Goal: Task Accomplishment & Management: Complete application form

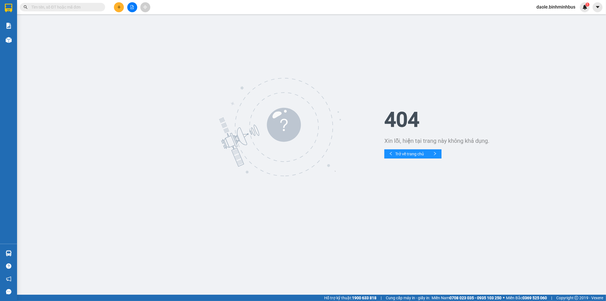
scroll to position [5441, 0]
click at [597, 8] on icon "caret-down" at bounding box center [597, 7] width 5 height 5
click at [547, 7] on span "daole.binhminhbus" at bounding box center [556, 6] width 48 height 7
click at [548, 18] on span "Đăng xuất" at bounding box center [558, 17] width 36 height 6
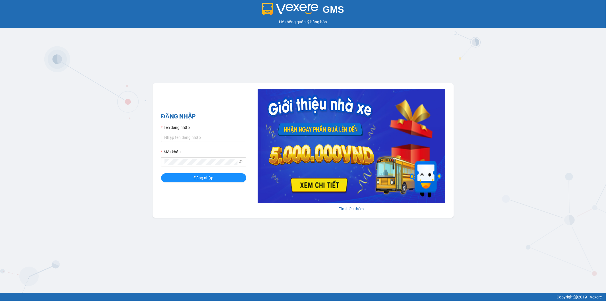
scroll to position [5441, 0]
type input "tranhieu.binhminhbus"
click at [200, 177] on span "Đăng nhập" at bounding box center [204, 177] width 20 height 6
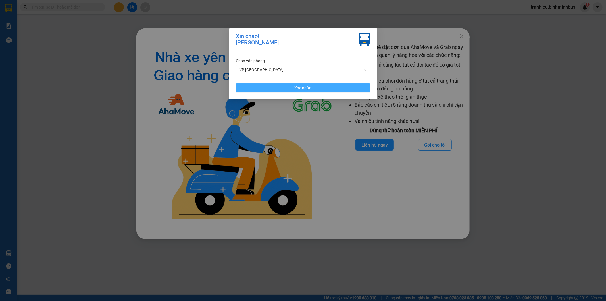
click at [269, 89] on button "Xác nhận" at bounding box center [303, 87] width 134 height 9
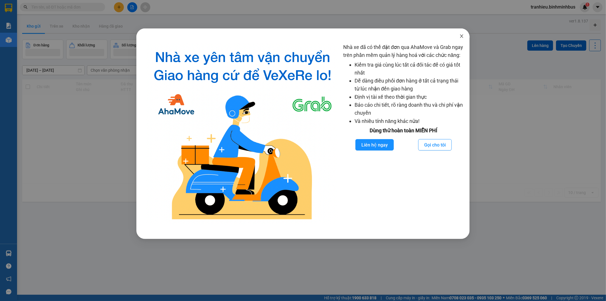
click at [462, 39] on span "Close" at bounding box center [462, 36] width 16 height 16
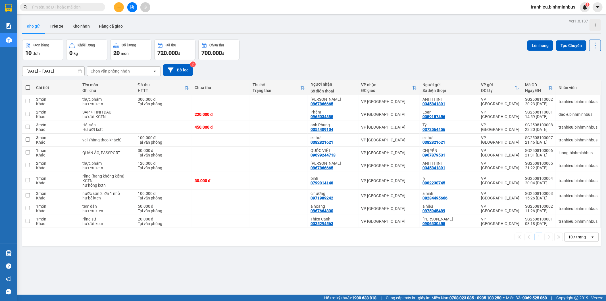
click at [118, 6] on icon "plus" at bounding box center [119, 7] width 4 height 4
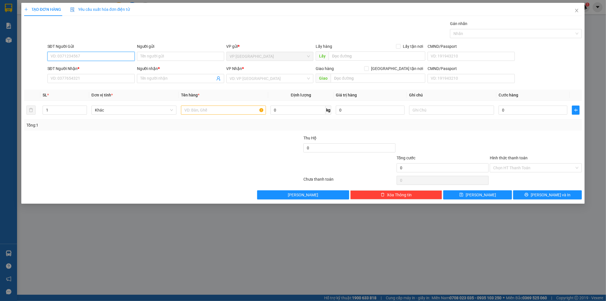
click at [113, 56] on input "SĐT Người Gửi" at bounding box center [90, 56] width 87 height 9
click at [81, 66] on div "0973868755 - Chị Hà" at bounding box center [91, 68] width 80 height 6
type input "0973868755"
type input "Chị Hà"
type input "0354409104"
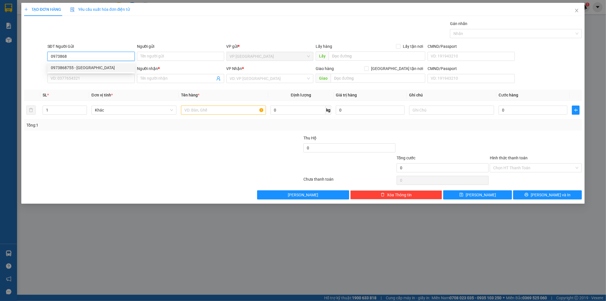
type input "anh Phụng"
type input "300.000"
type input "0973868755"
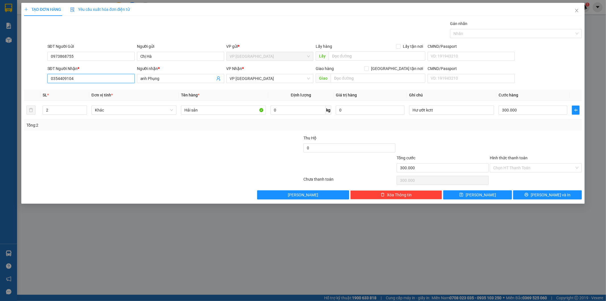
click at [97, 80] on input "0354409104" at bounding box center [90, 78] width 87 height 9
drag, startPoint x: 97, startPoint y: 79, endPoint x: 15, endPoint y: 79, distance: 82.1
click at [15, 79] on div "TẠO ĐƠN HÀNG Yêu cầu xuất hóa đơn điện tử Transit Pickup Surcharge Ids Transit …" at bounding box center [303, 150] width 606 height 301
type input "0777501615"
click at [203, 78] on input "anh Phụng" at bounding box center [177, 78] width 75 height 6
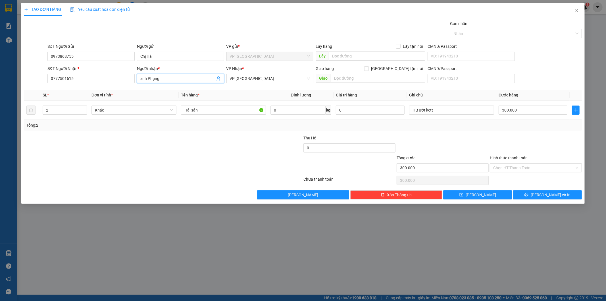
click at [203, 78] on input "anh Phụng" at bounding box center [177, 78] width 75 height 6
type input "c"
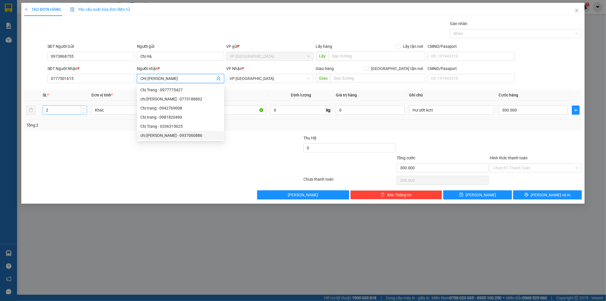
type input "CHỊ TRANG"
click at [56, 107] on input "2" at bounding box center [65, 110] width 44 height 9
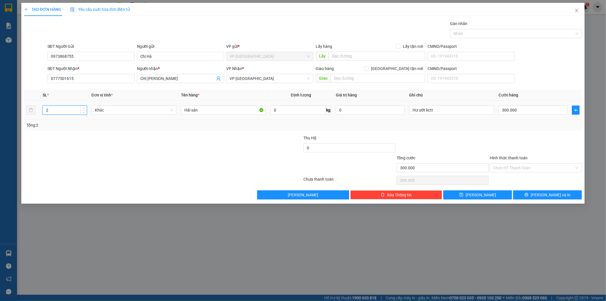
drag, startPoint x: 63, startPoint y: 110, endPoint x: 21, endPoint y: 110, distance: 42.1
click at [21, 110] on div "TẠO ĐƠN HÀNG Yêu cầu xuất hóa đơn điện tử Transit Pickup Surcharge Ids Transit …" at bounding box center [303, 150] width 606 height 301
type input "1"
click at [518, 113] on input "300.000" at bounding box center [533, 109] width 69 height 9
type input "4"
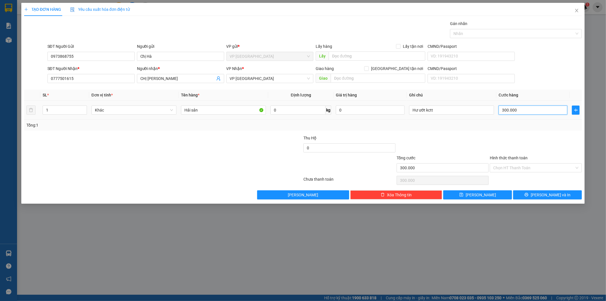
type input "4"
type input "0"
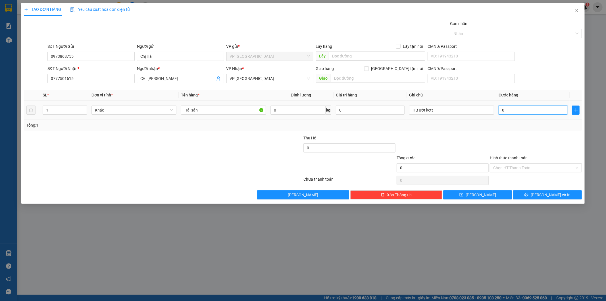
type input "1"
type input "01"
type input "15"
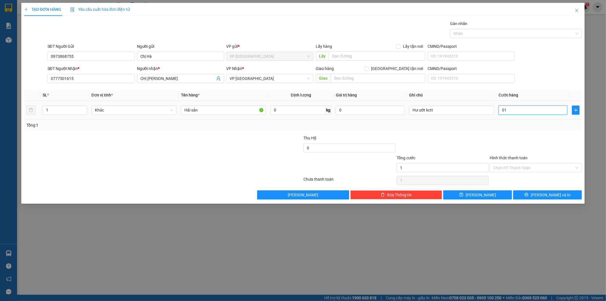
type input "015"
type input "150"
type input "0.150"
type input "1.500"
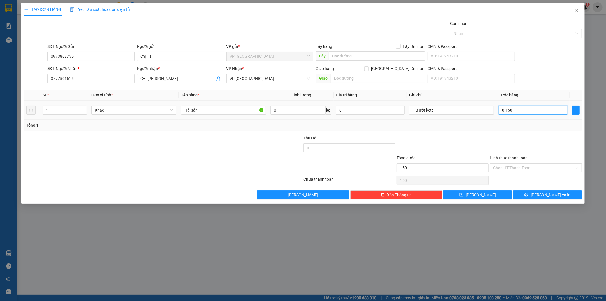
type input "1.500"
type input "01.500"
type input "15.000"
type input "015.000"
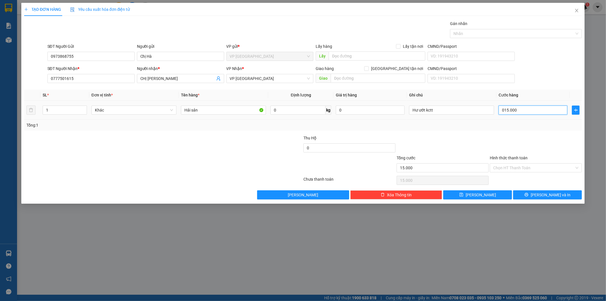
type input "150.000"
click at [461, 140] on div at bounding box center [442, 145] width 93 height 20
click at [527, 192] on button "Lưu và In" at bounding box center [547, 194] width 69 height 9
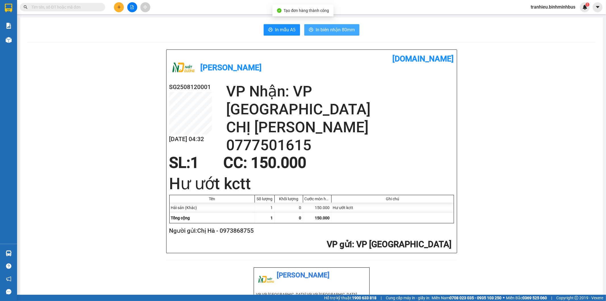
click at [334, 29] on span "In biên nhận 80mm" at bounding box center [335, 29] width 39 height 7
click at [276, 32] on span "In mẫu A5" at bounding box center [285, 29] width 20 height 7
click at [550, 6] on span "tranhieu.binhminhbus" at bounding box center [553, 6] width 54 height 7
click at [539, 20] on span "Đăng xuất" at bounding box center [556, 17] width 42 height 6
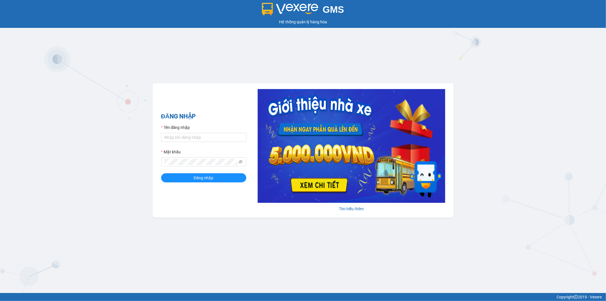
scroll to position [5441, 0]
